Goal: Task Accomplishment & Management: Use online tool/utility

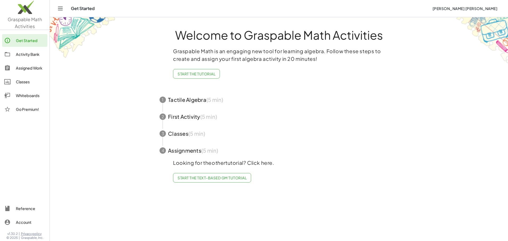
click at [19, 97] on div "Whiteboards" at bounding box center [30, 95] width 29 height 6
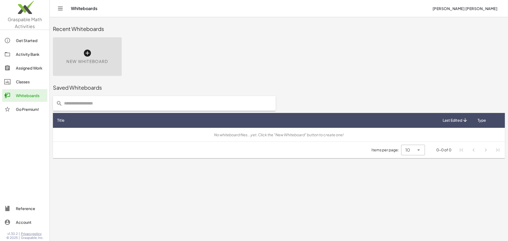
click at [96, 52] on div "New Whiteboard" at bounding box center [87, 56] width 69 height 39
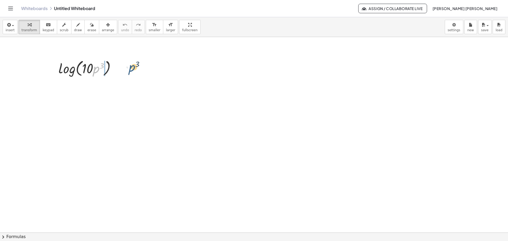
drag, startPoint x: 96, startPoint y: 70, endPoint x: 132, endPoint y: 68, distance: 36.5
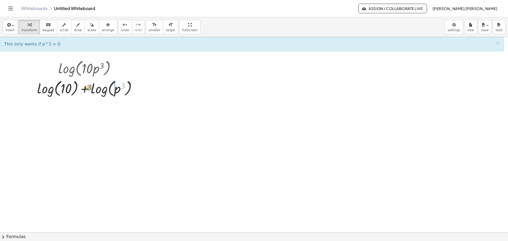
drag, startPoint x: 124, startPoint y: 86, endPoint x: 90, endPoint y: 88, distance: 33.6
click at [90, 88] on div at bounding box center [88, 88] width 109 height 20
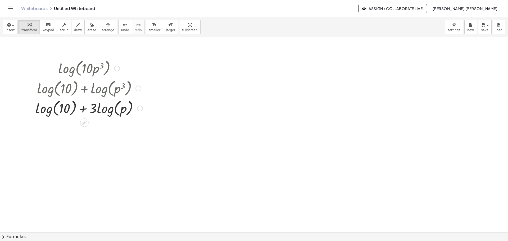
click at [51, 110] on div at bounding box center [89, 108] width 112 height 20
